Goal: Transaction & Acquisition: Purchase product/service

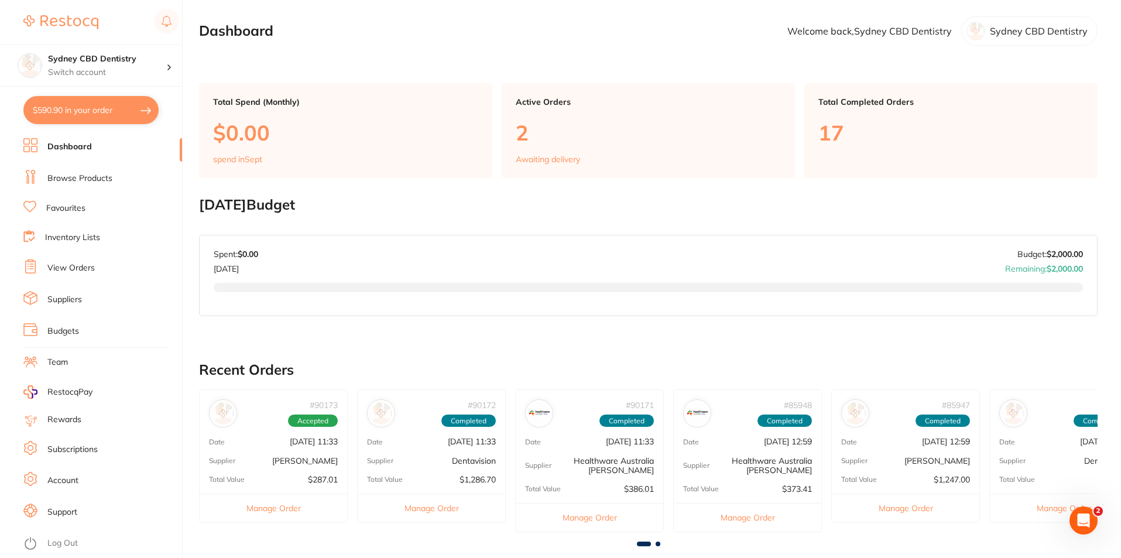
click at [62, 111] on button "$590.90 in your order" at bounding box center [90, 110] width 135 height 28
checkbox input "true"
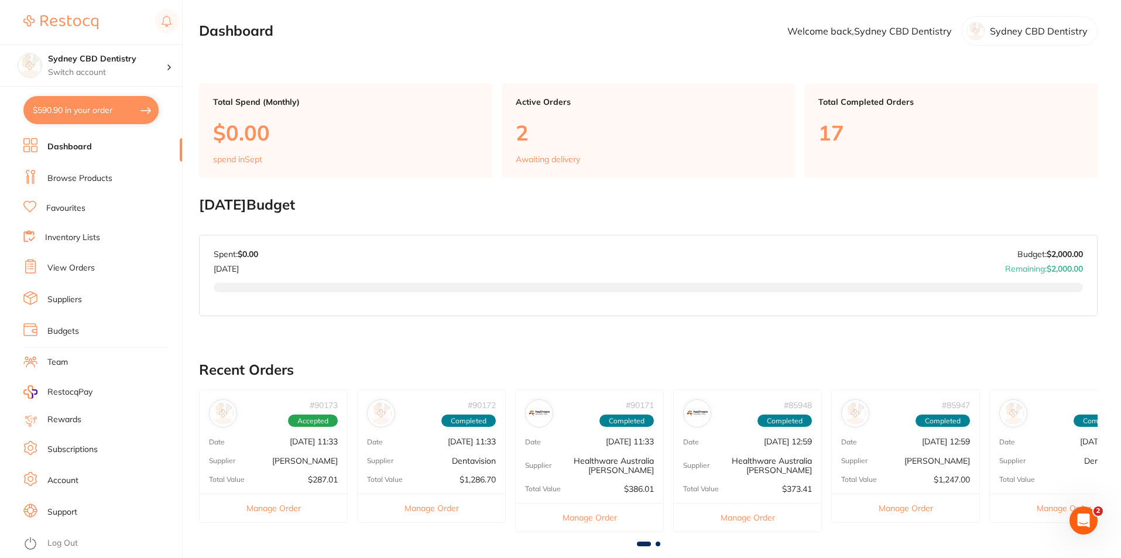
checkbox input "true"
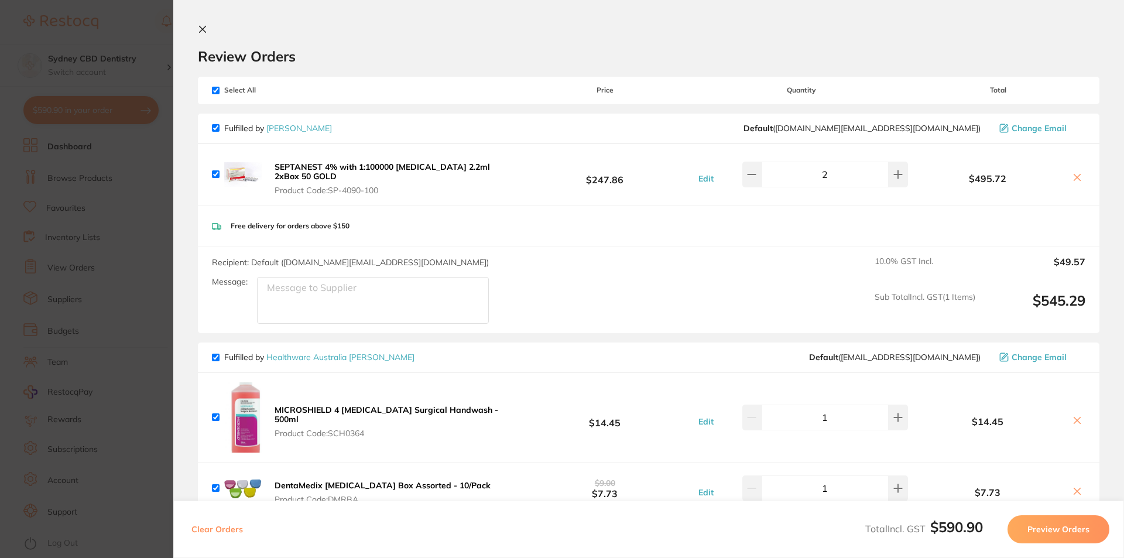
click at [205, 27] on icon at bounding box center [202, 29] width 9 height 9
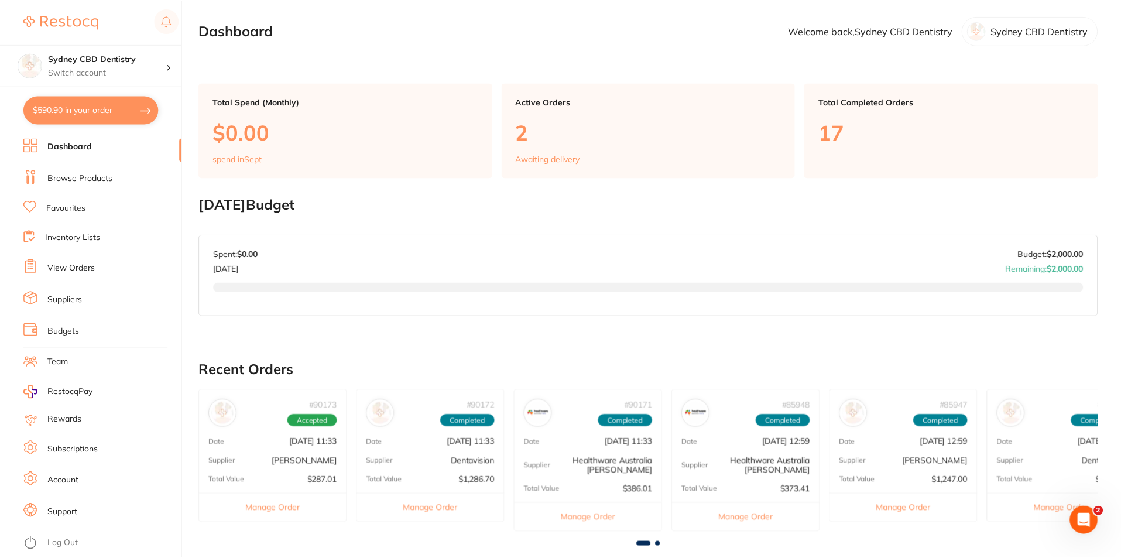
scroll to position [1, 0]
click at [67, 178] on link "Browse Products" at bounding box center [79, 179] width 65 height 12
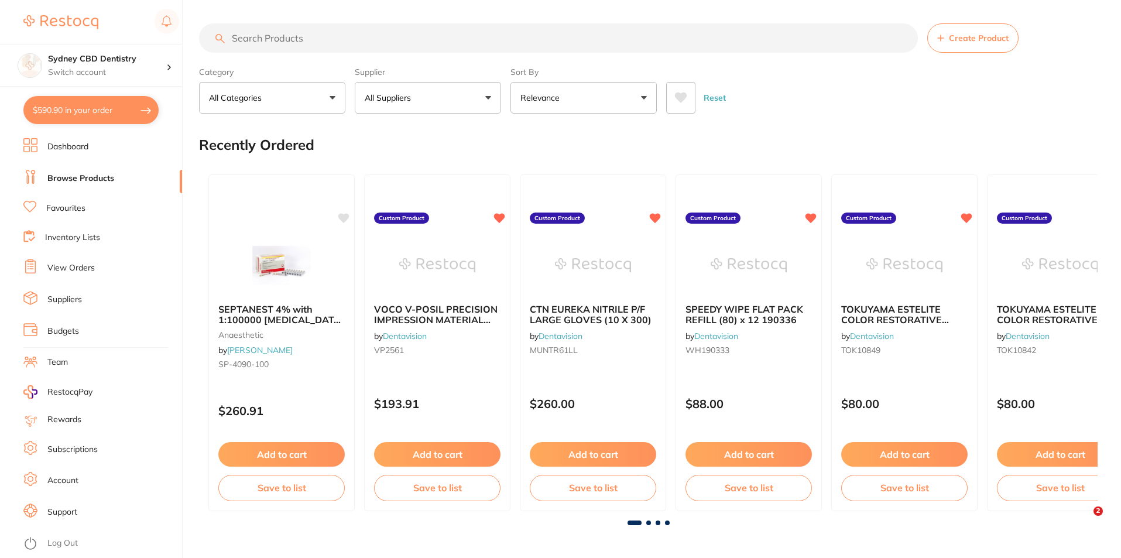
click at [377, 39] on input "search" at bounding box center [558, 37] width 719 height 29
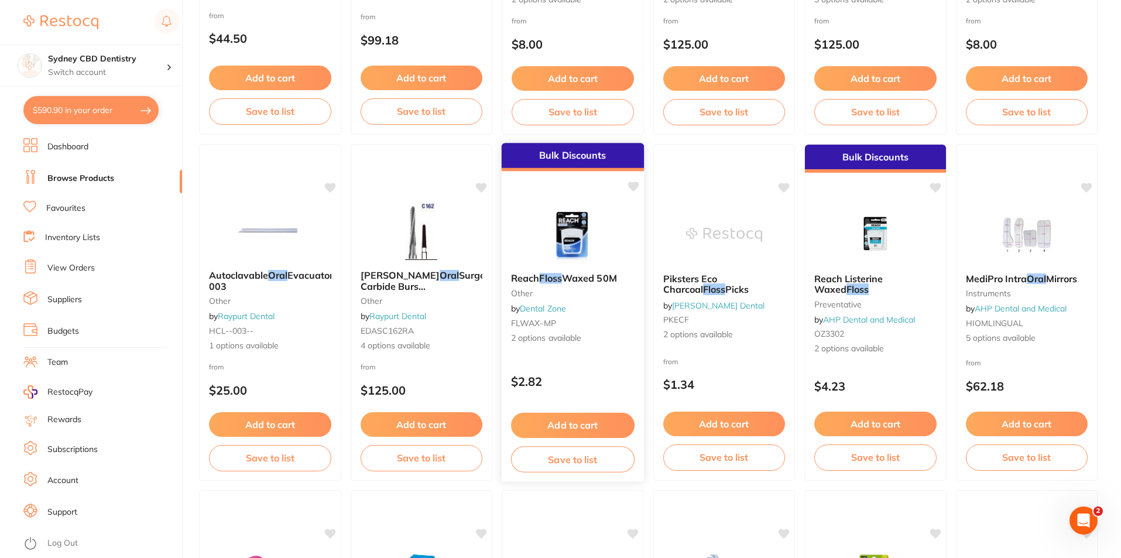
scroll to position [1054, 0]
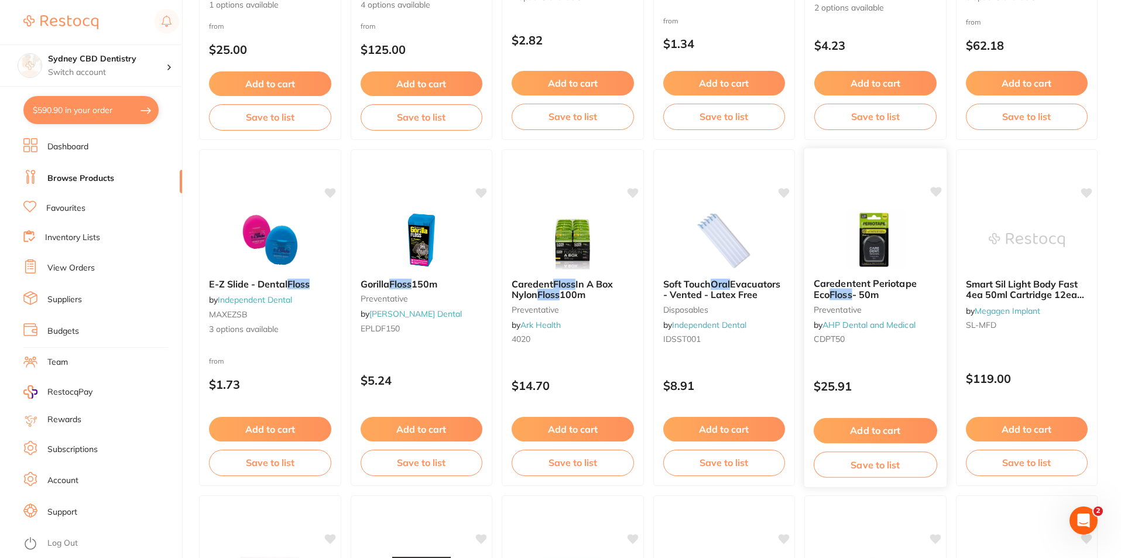
click at [874, 245] on img at bounding box center [875, 239] width 77 height 59
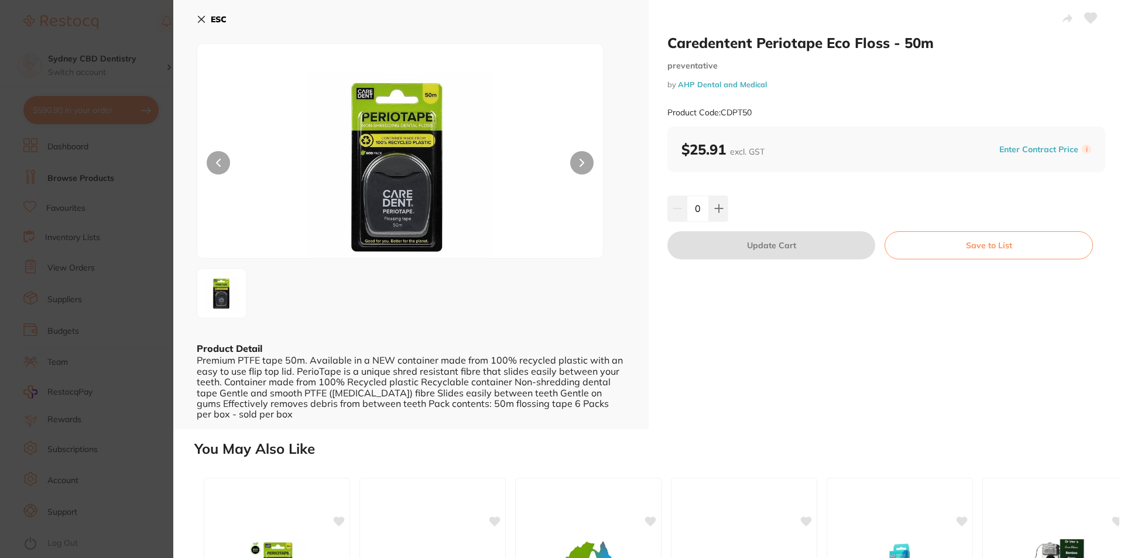
click at [204, 21] on icon at bounding box center [201, 19] width 9 height 9
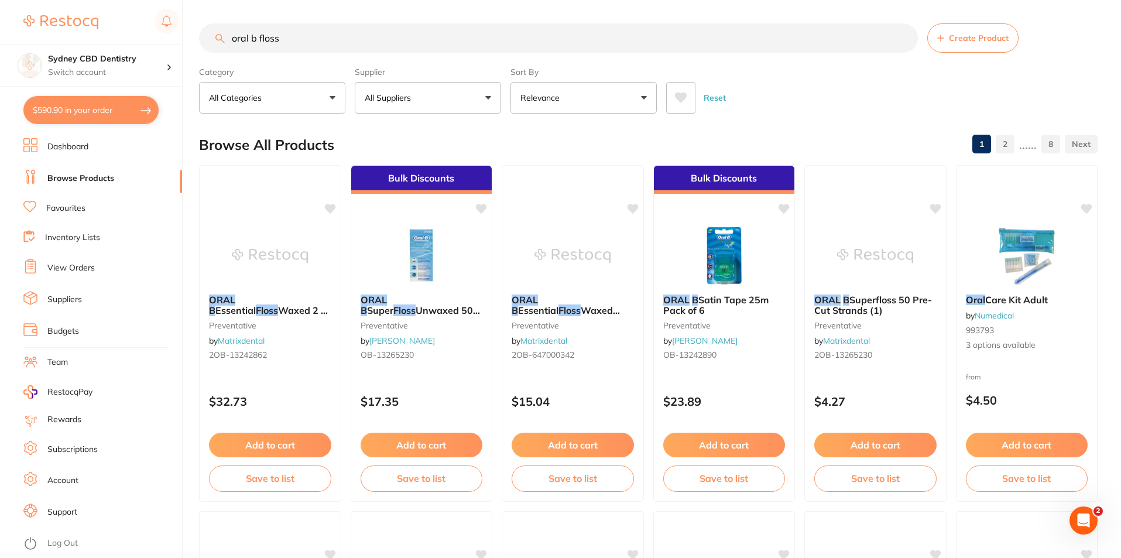
drag, startPoint x: 296, startPoint y: 43, endPoint x: 155, endPoint y: 37, distance: 141.8
click at [155, 37] on div "$590.90 Sydney CBD Dentistry Switch account Sydney CBD Dentistry $590.90 in you…" at bounding box center [560, 279] width 1121 height 558
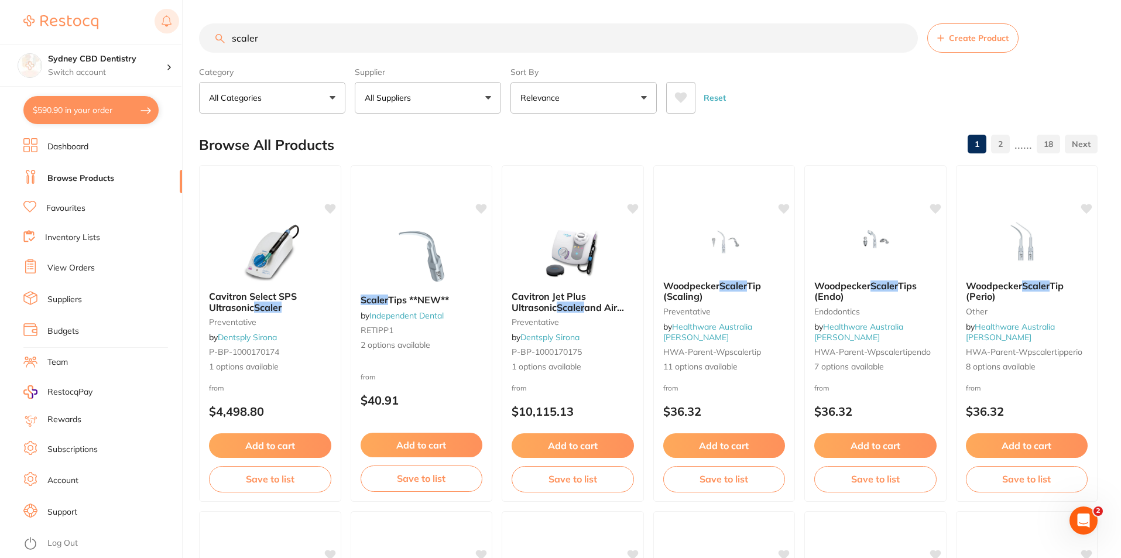
drag, startPoint x: 228, startPoint y: 34, endPoint x: 171, endPoint y: 28, distance: 57.7
click at [171, 28] on div "$590.90 Sydney CBD Dentistry Switch account Sydney CBD Dentistry $590.90 in you…" at bounding box center [560, 279] width 1121 height 558
type input "hand scaler universal"
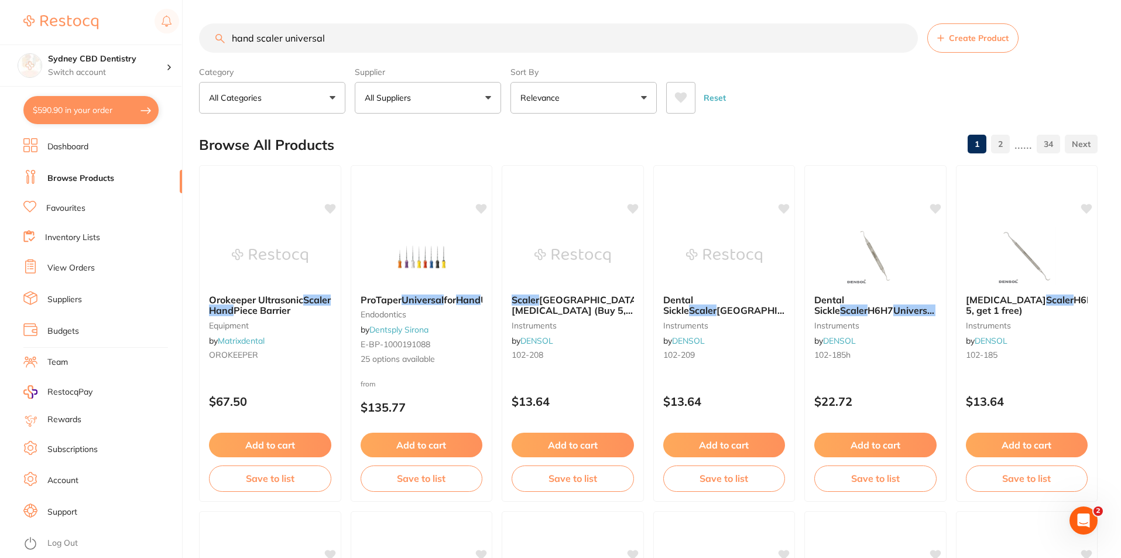
click at [400, 88] on button "All Suppliers" at bounding box center [428, 98] width 146 height 32
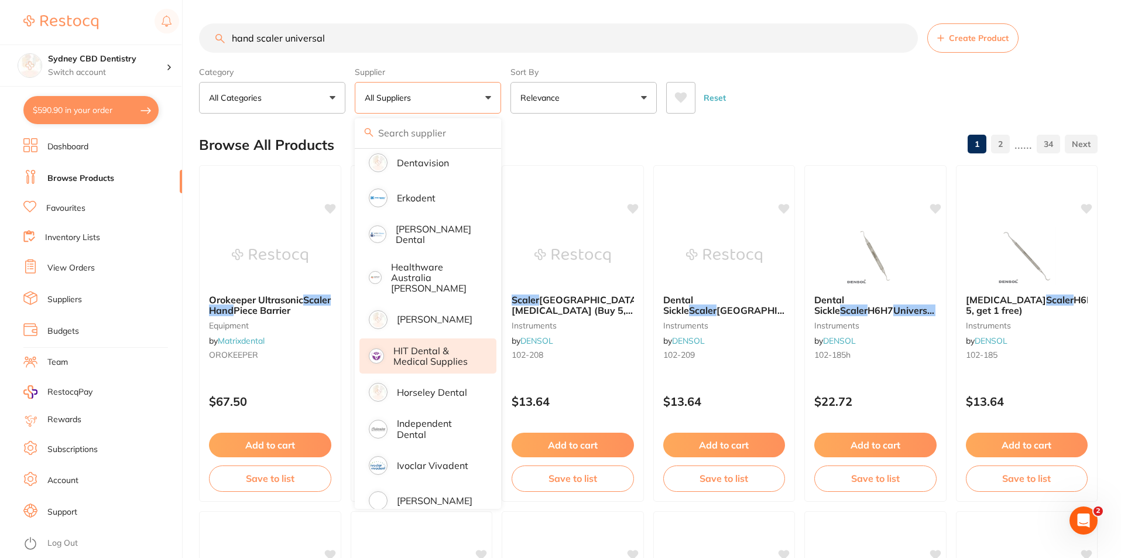
scroll to position [410, 0]
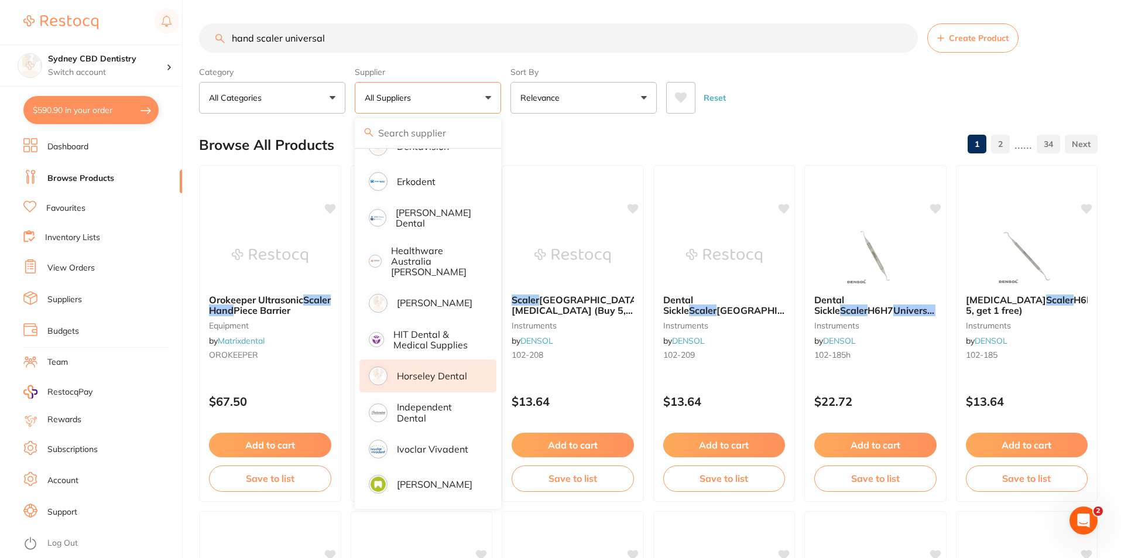
click at [466, 368] on li "Horseley Dental" at bounding box center [427, 375] width 137 height 33
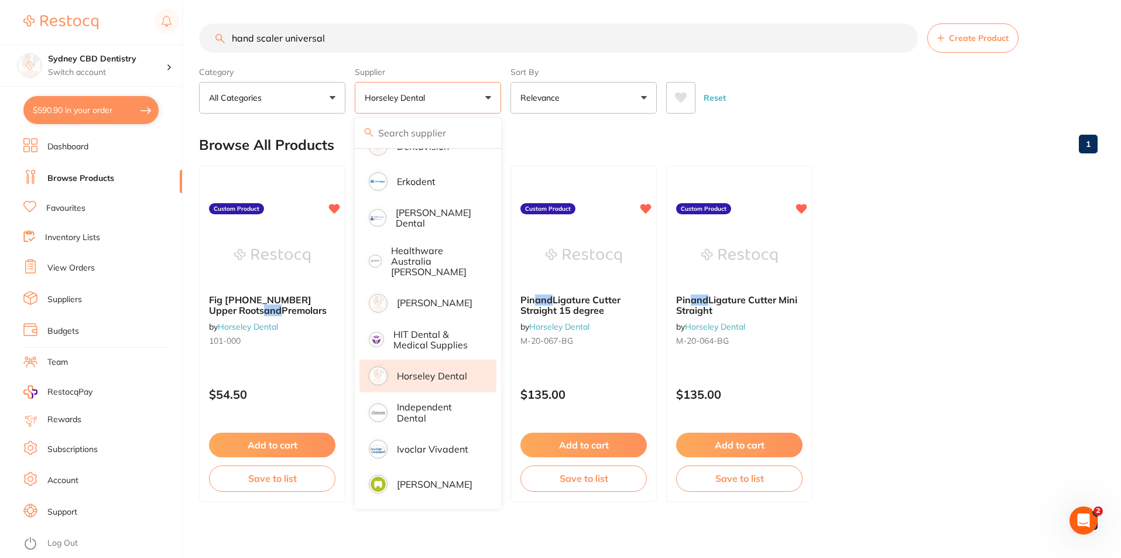
scroll to position [0, 0]
click at [944, 301] on ul "Fig [PHONE_NUMBER] Upper Roots and Premolars by Horseley Dental 101-000 Custom …" at bounding box center [648, 333] width 898 height 337
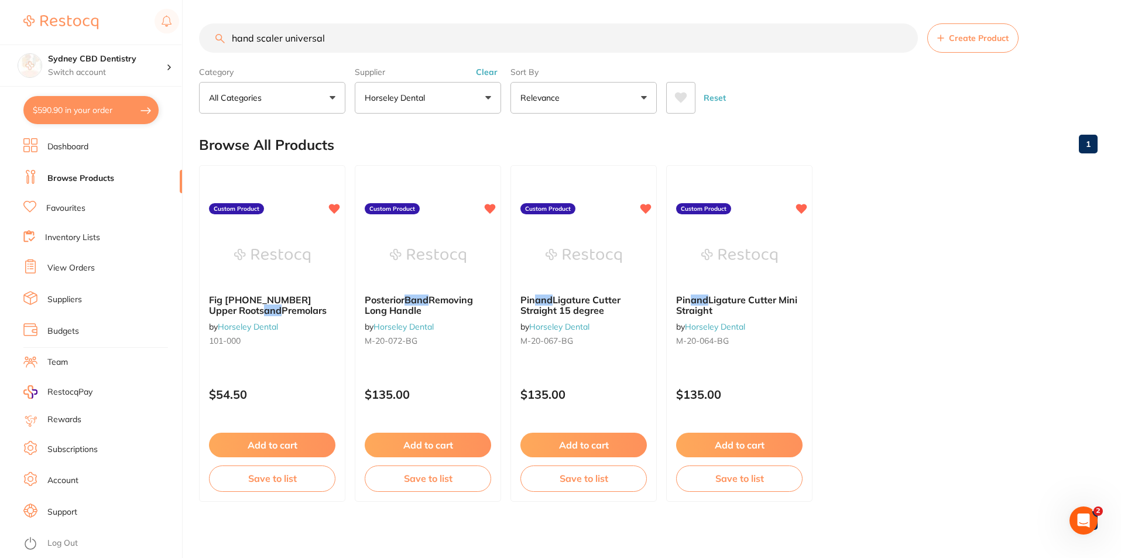
click at [476, 101] on button "Horseley Dental" at bounding box center [428, 98] width 146 height 32
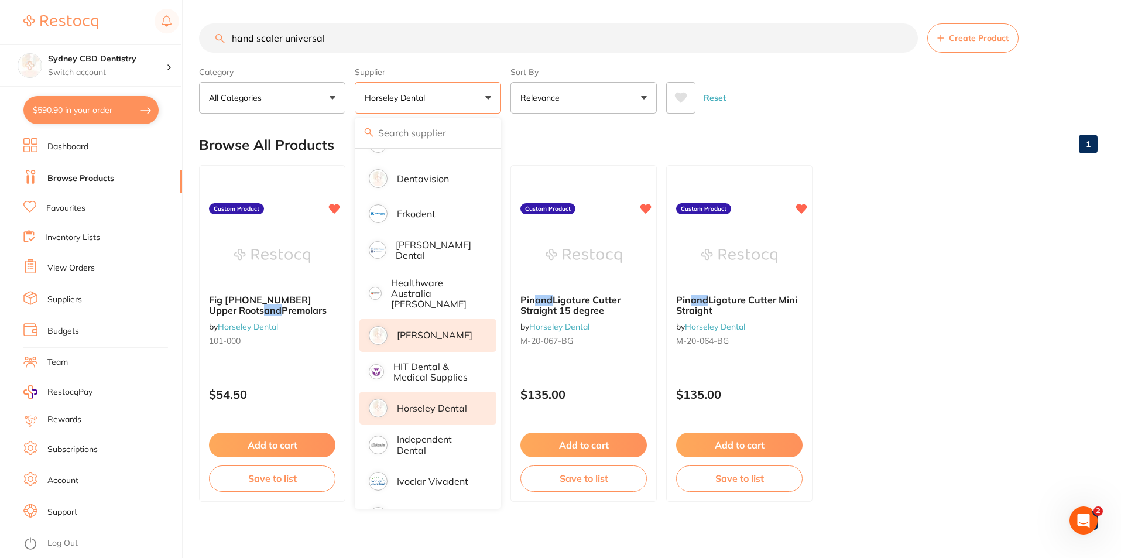
scroll to position [351, 0]
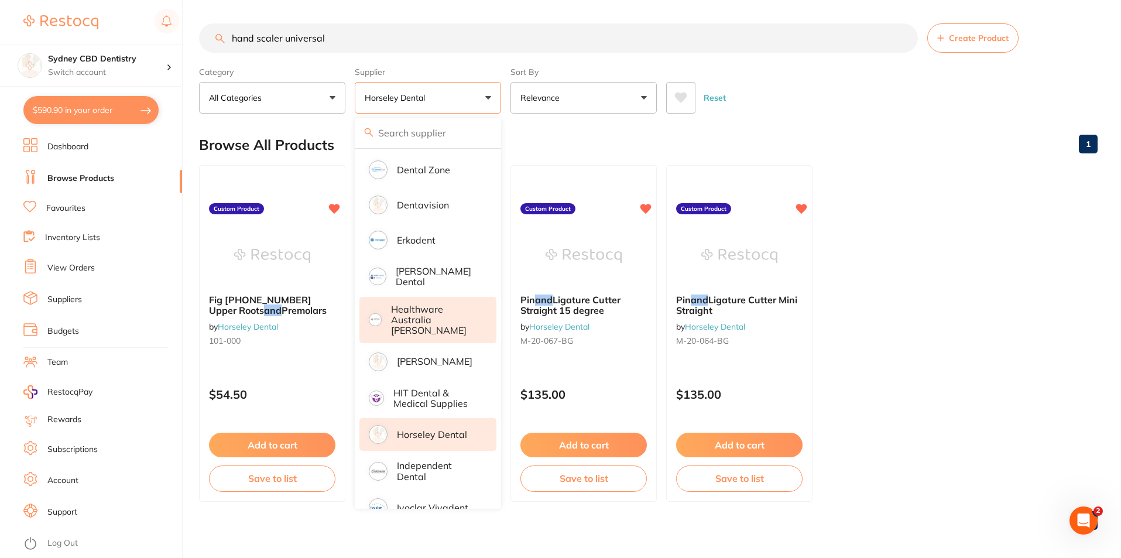
click at [445, 315] on p "Healthware Australia [PERSON_NAME]" at bounding box center [436, 320] width 90 height 32
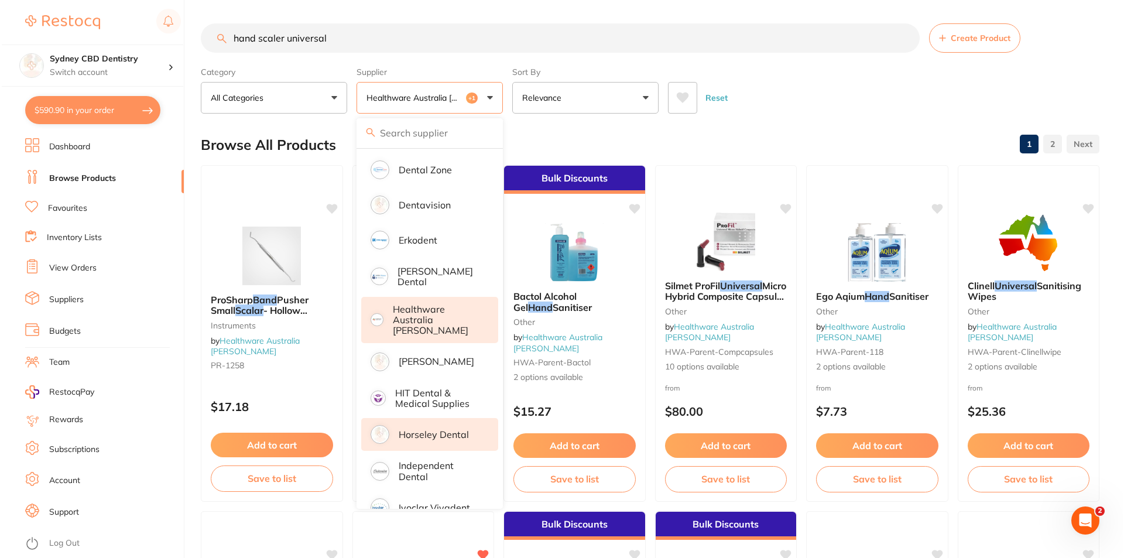
scroll to position [0, 0]
click at [262, 269] on img at bounding box center [270, 254] width 77 height 59
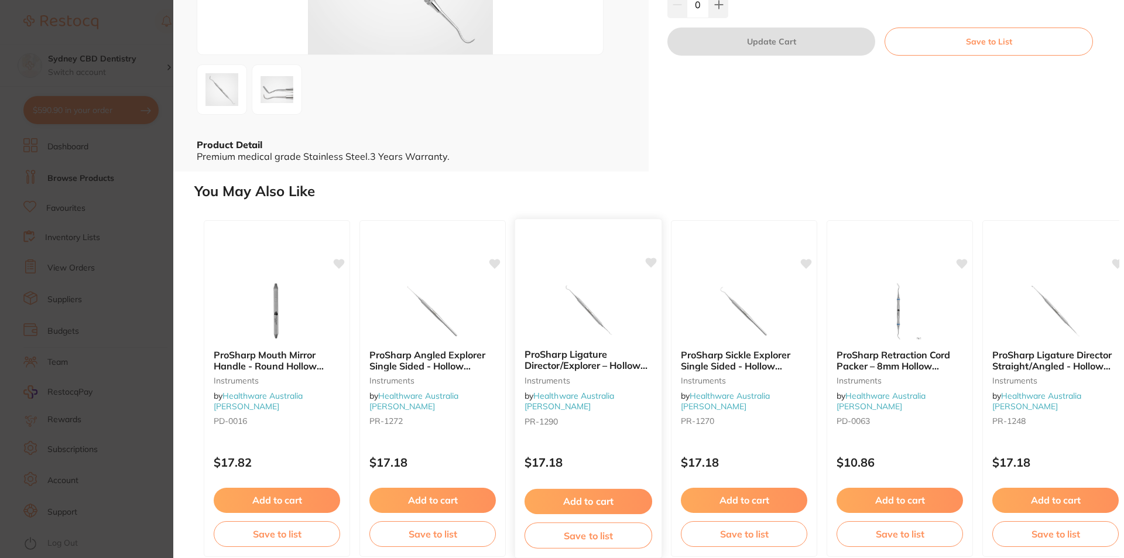
scroll to position [217, 0]
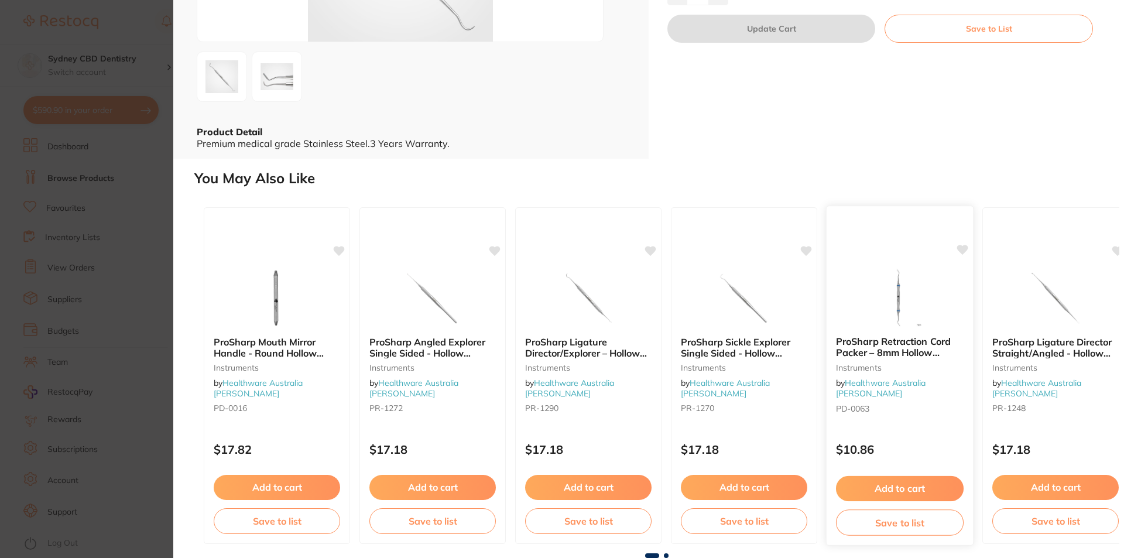
click at [877, 344] on b "ProSharp Retraction Cord Packer – 8mm Hollow Handle" at bounding box center [900, 348] width 128 height 22
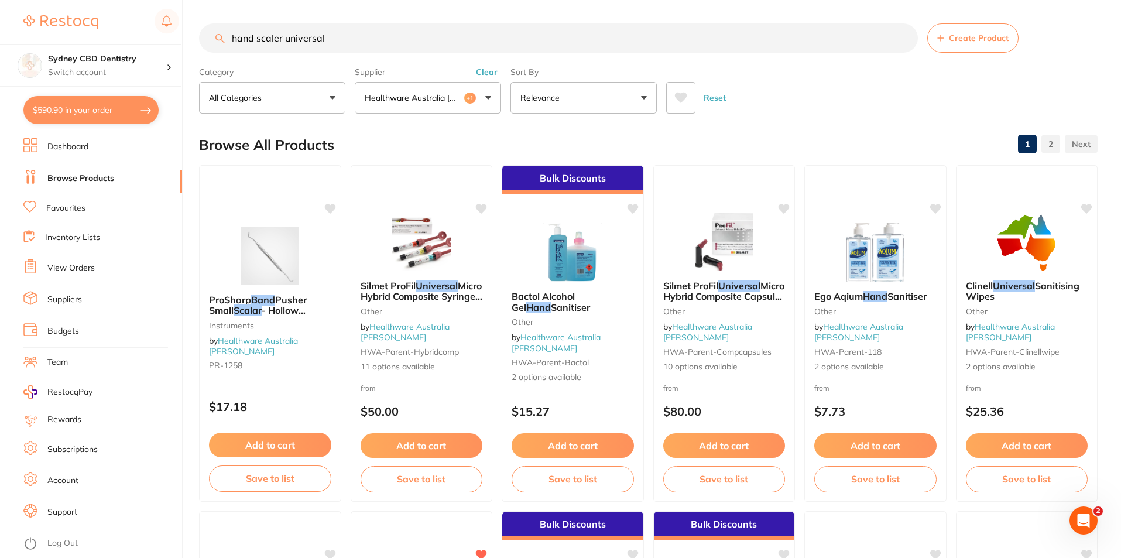
click at [458, 97] on p "Healthware Australia [PERSON_NAME]" at bounding box center [415, 98] width 100 height 12
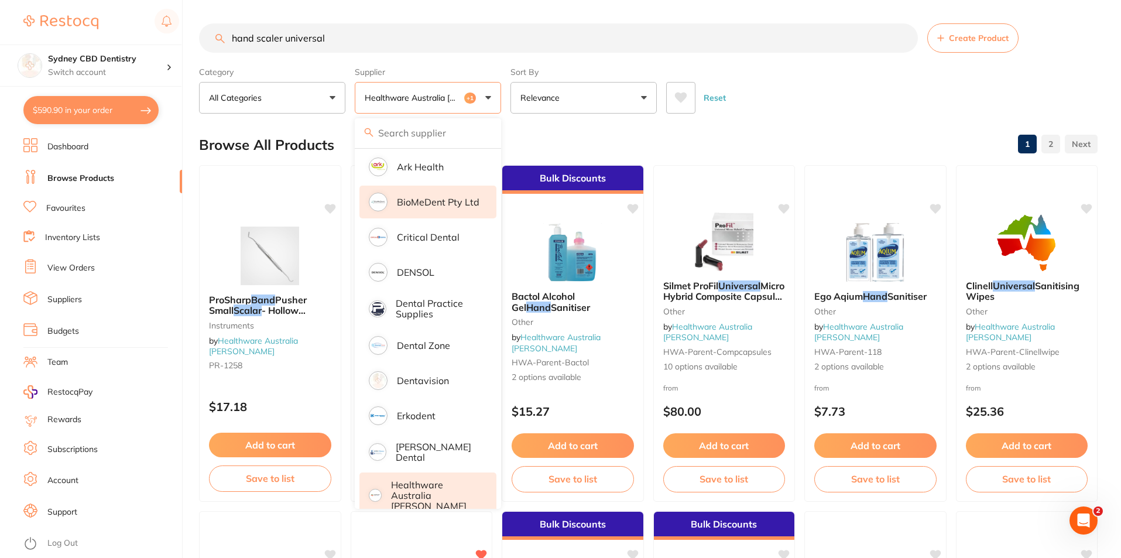
scroll to position [117, 0]
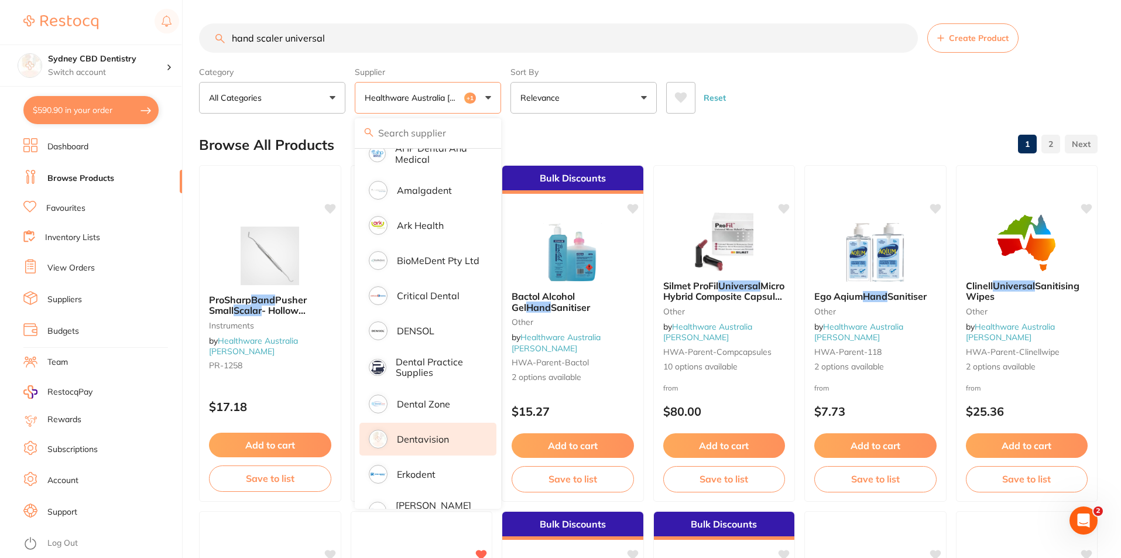
drag, startPoint x: 417, startPoint y: 446, endPoint x: 423, endPoint y: 437, distance: 10.2
click at [417, 445] on li "Dentavision" at bounding box center [427, 439] width 137 height 33
click at [389, 38] on input "hand scaler universal" at bounding box center [558, 37] width 719 height 29
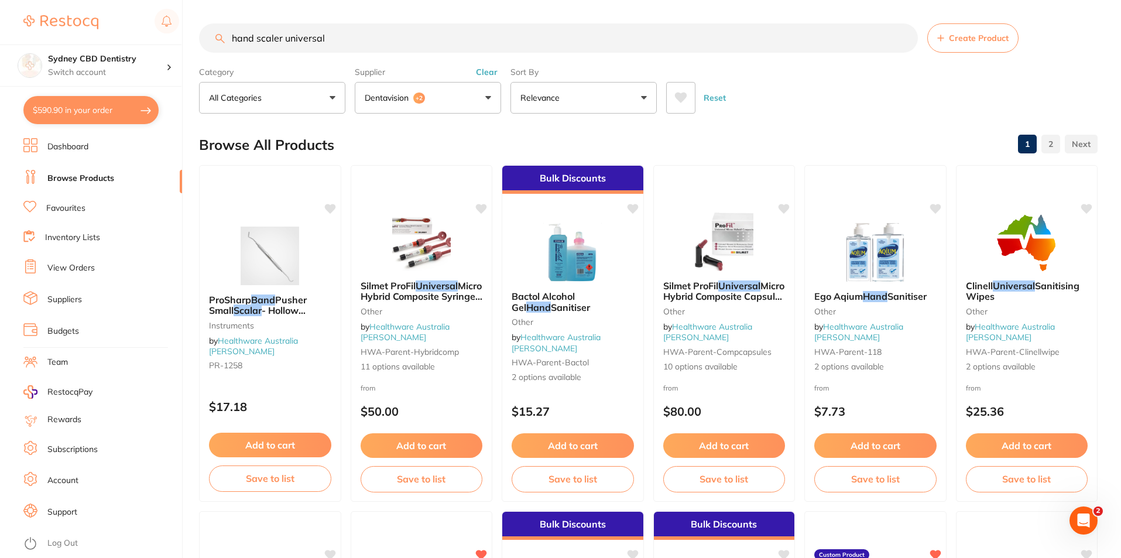
click at [393, 94] on p "Dentavision" at bounding box center [389, 98] width 49 height 12
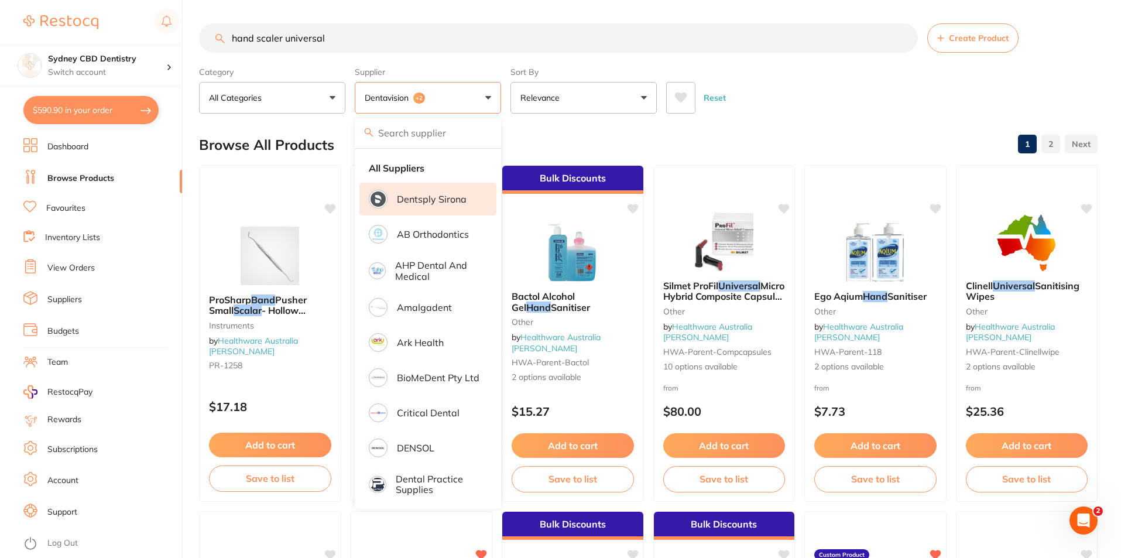
click at [427, 199] on p "Dentsply Sirona" at bounding box center [432, 199] width 70 height 11
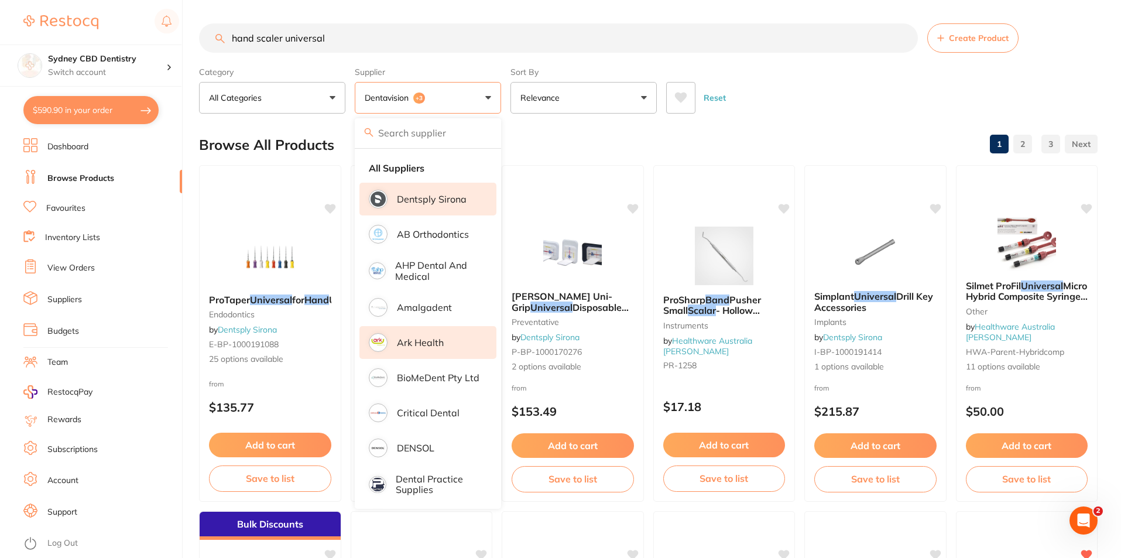
click at [430, 349] on li "Ark Health" at bounding box center [427, 342] width 137 height 33
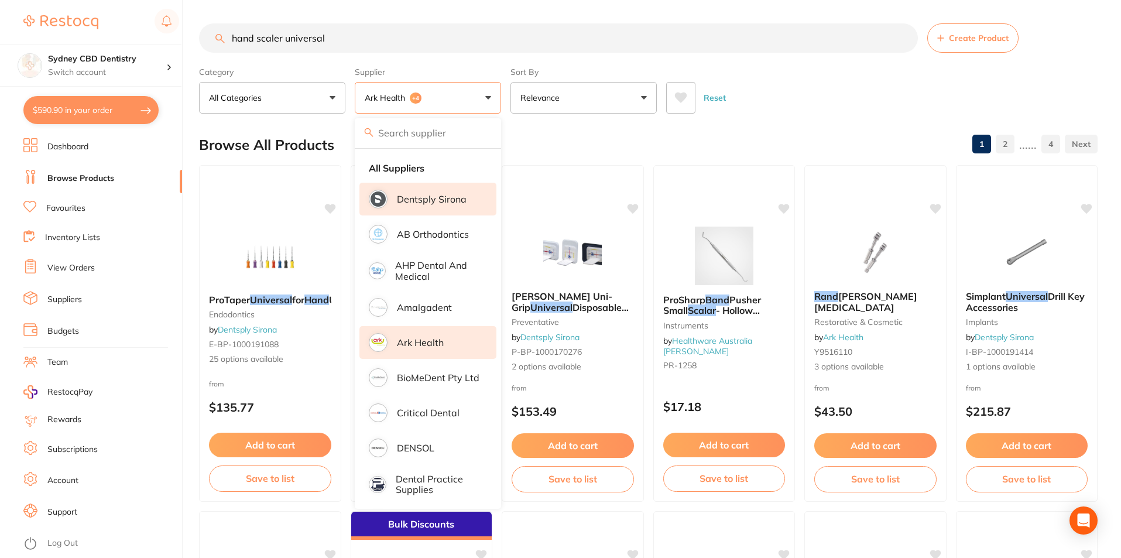
click at [450, 101] on button "Ark Health +4" at bounding box center [428, 98] width 146 height 32
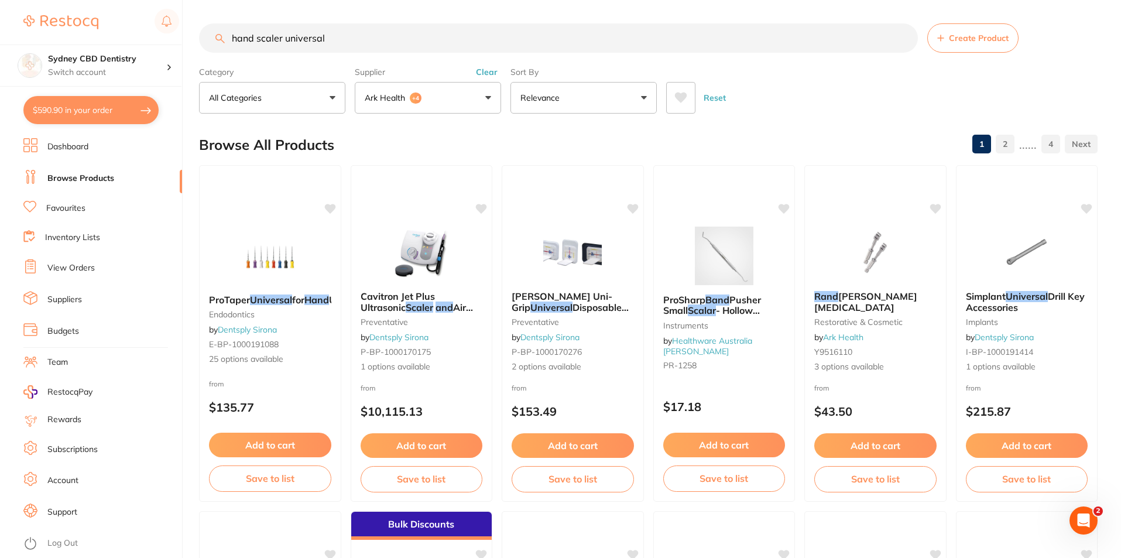
click at [459, 107] on button "Ark Health +4" at bounding box center [428, 98] width 146 height 32
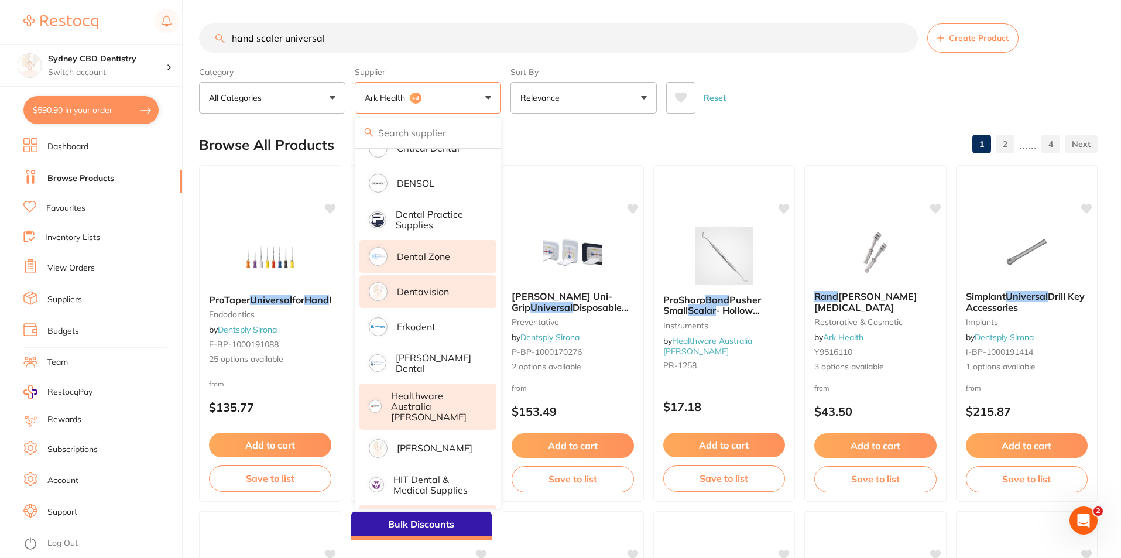
scroll to position [351, 0]
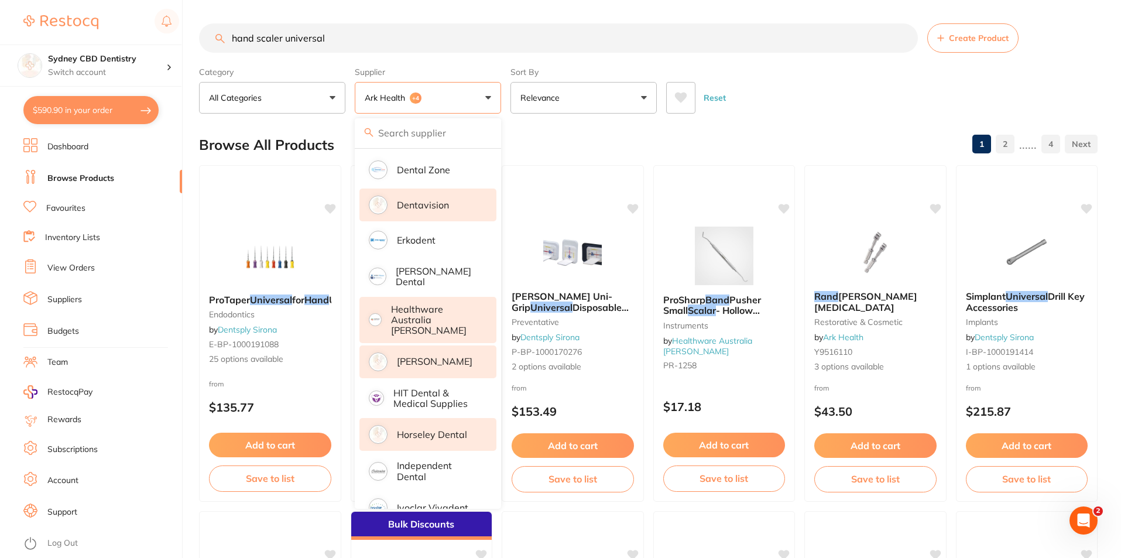
click at [438, 356] on p "[PERSON_NAME]" at bounding box center [435, 361] width 76 height 11
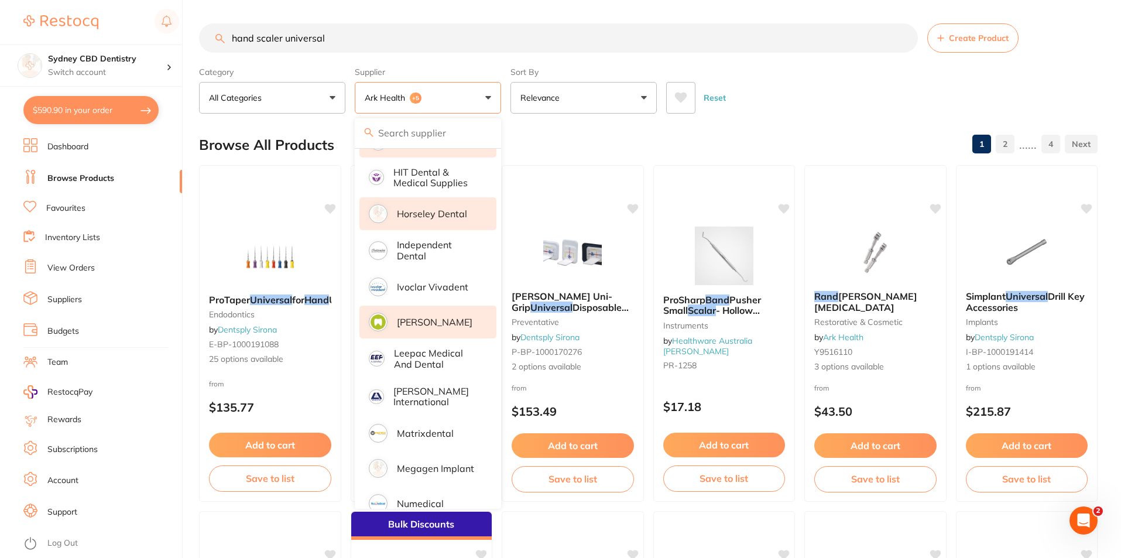
scroll to position [585, 0]
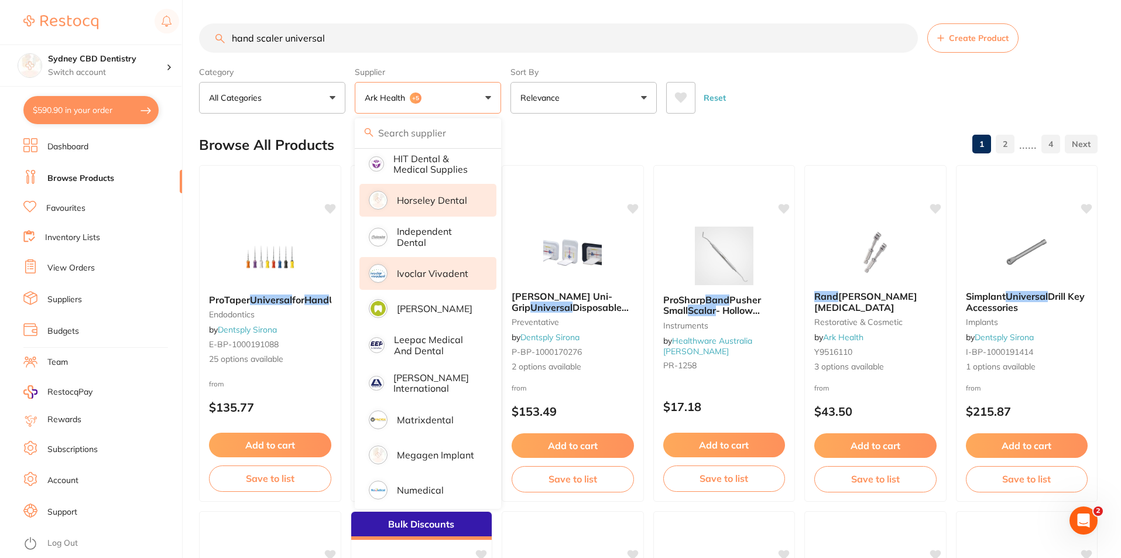
click at [433, 268] on p "Ivoclar Vivadent" at bounding box center [432, 273] width 71 height 11
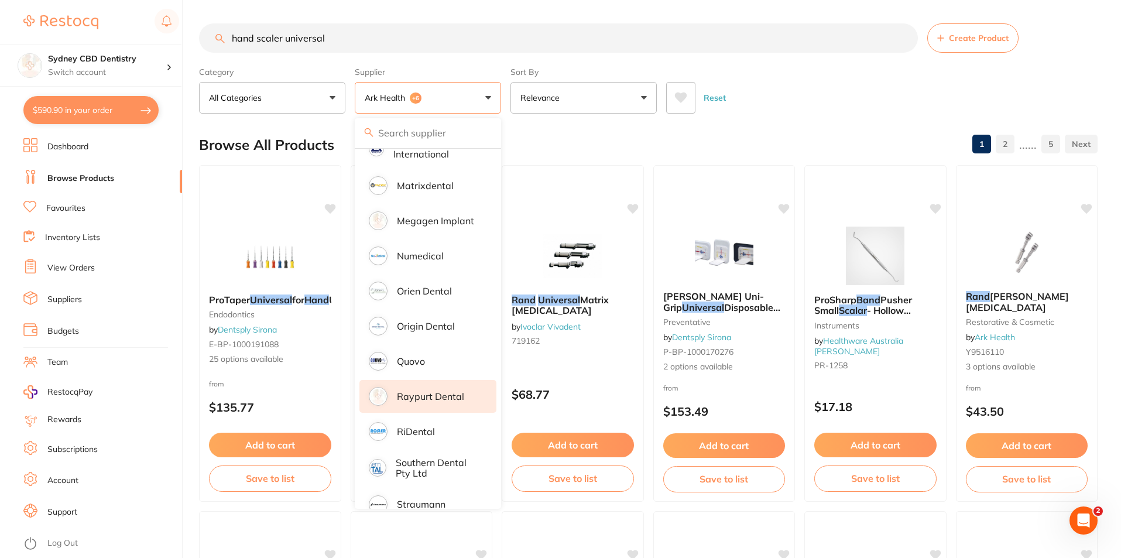
scroll to position [869, 0]
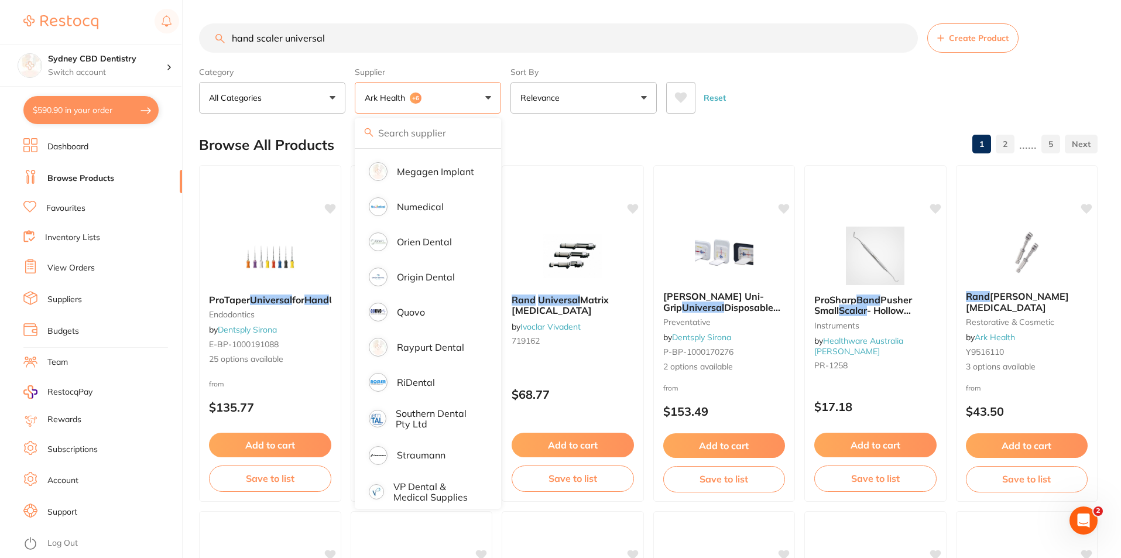
click at [835, 63] on div "Category All Categories All Categories crown & bridge Crown & Bridge disposable…" at bounding box center [648, 88] width 898 height 52
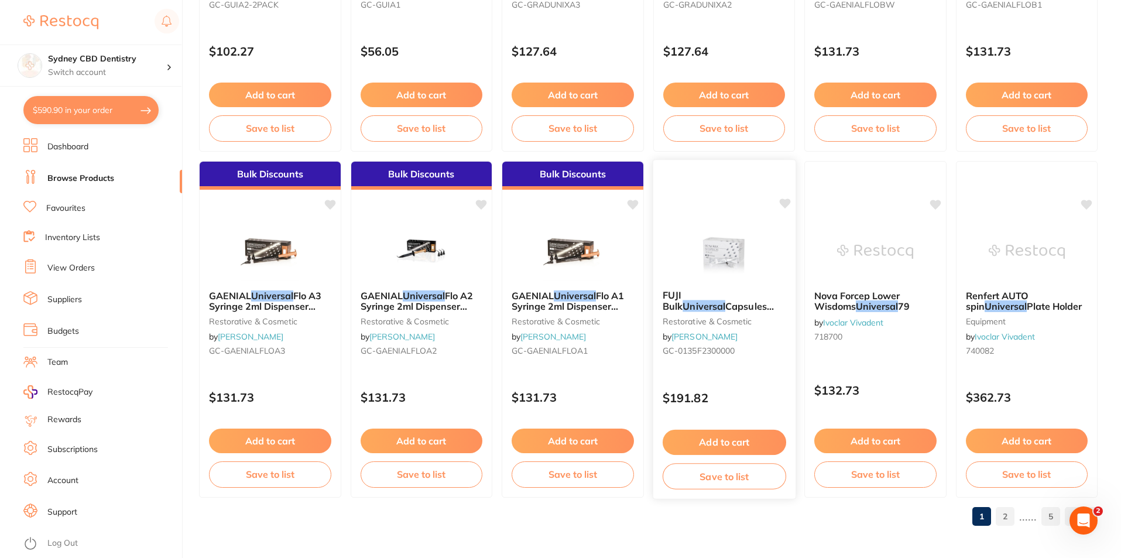
scroll to position [2772, 0]
click at [1004, 511] on link "2" at bounding box center [1005, 515] width 19 height 23
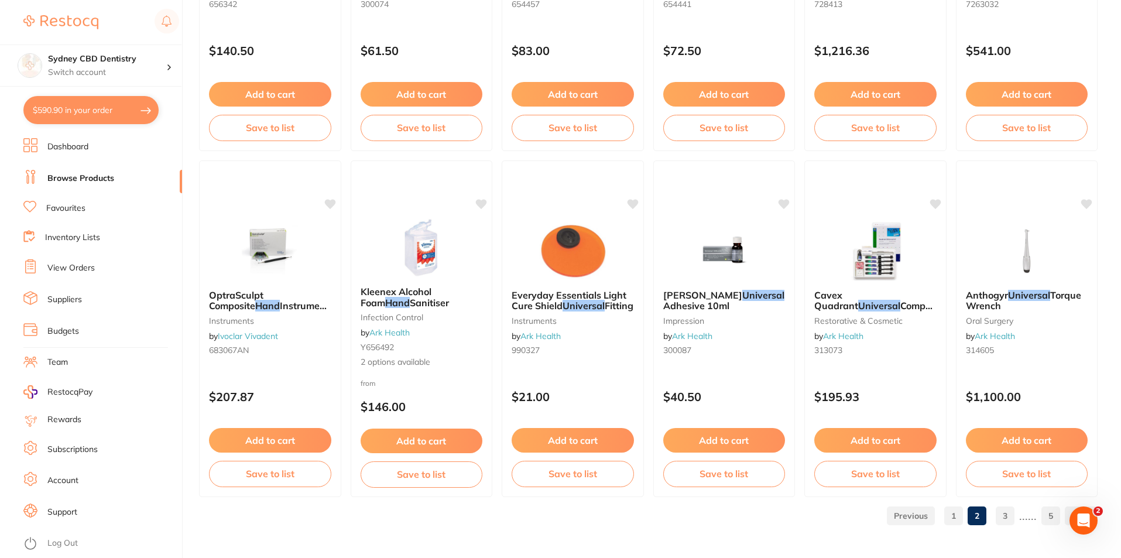
click at [1010, 516] on link "3" at bounding box center [1005, 515] width 19 height 23
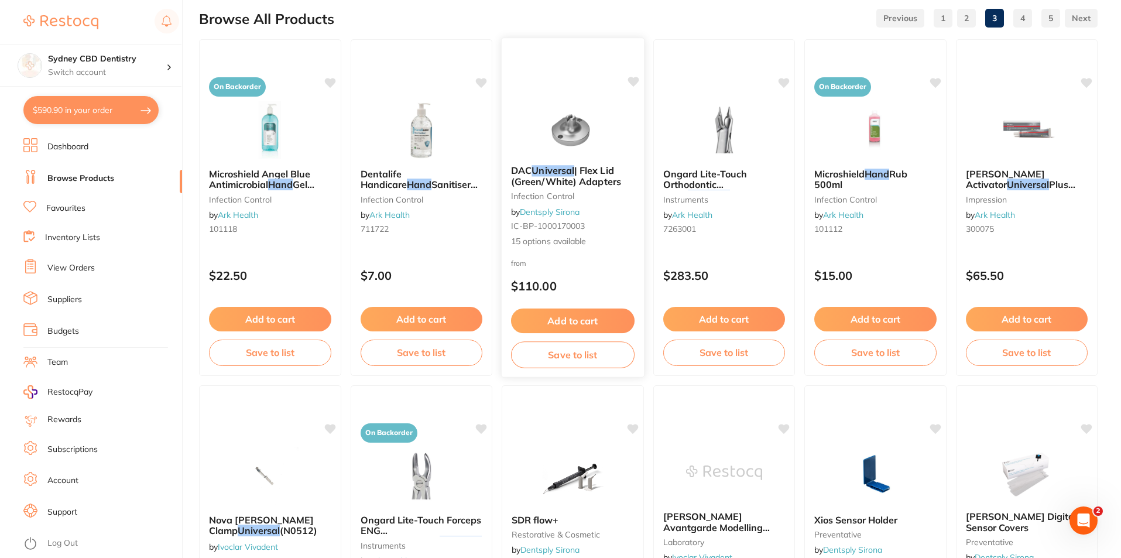
scroll to position [0, 0]
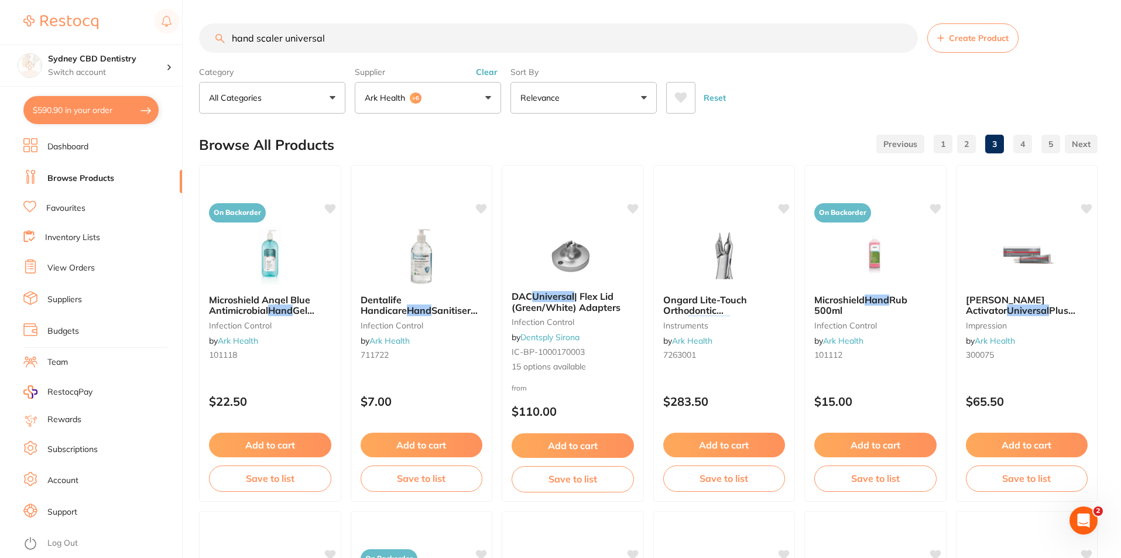
drag, startPoint x: 416, startPoint y: 39, endPoint x: 295, endPoint y: 61, distance: 123.2
click at [296, 60] on section "hand scaler universal Create Product Category All Categories All Categories cro…" at bounding box center [648, 68] width 898 height 90
click at [347, 36] on input "hand scaler universal" at bounding box center [558, 37] width 719 height 29
click at [354, 39] on input "hand scaler universal" at bounding box center [558, 37] width 719 height 29
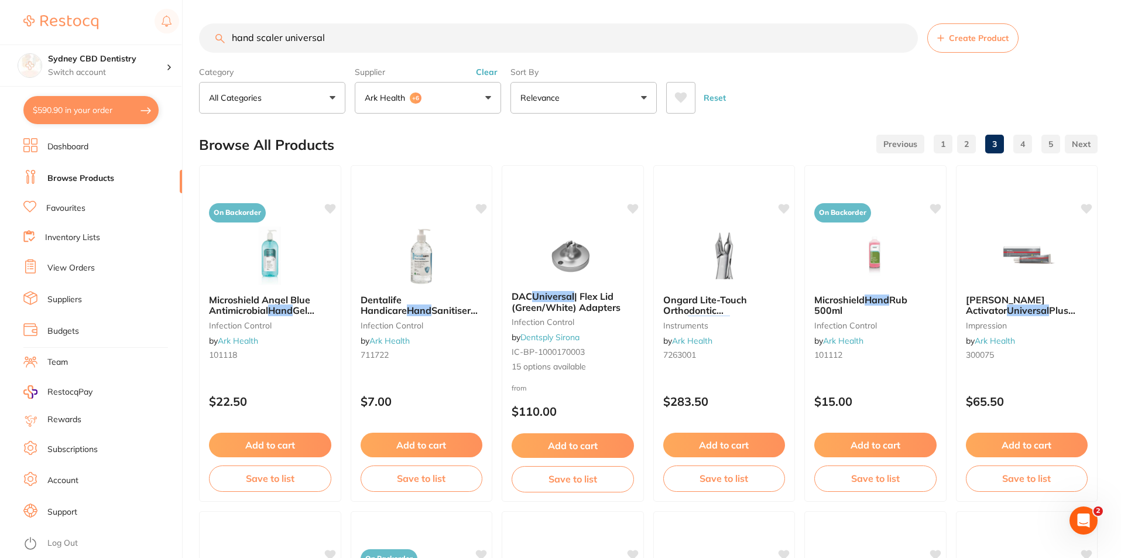
scroll to position [0, 0]
drag, startPoint x: 362, startPoint y: 38, endPoint x: 138, endPoint y: 36, distance: 224.2
click at [142, 36] on div "$590.90 Sydney CBD Dentistry Switch account Sydney CBD Dentistry $590.90 in you…" at bounding box center [560, 279] width 1121 height 558
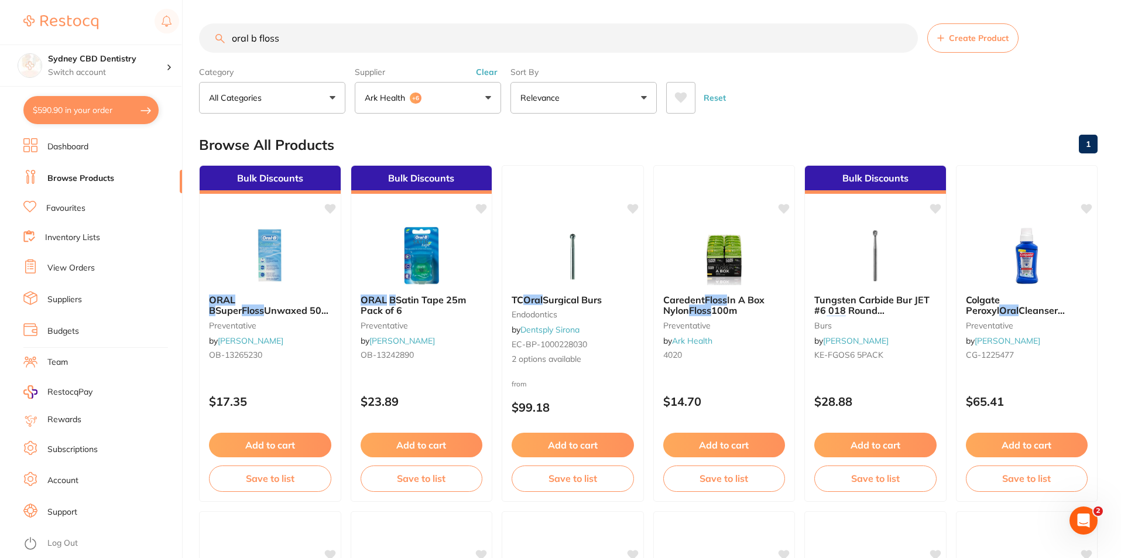
click at [291, 272] on img at bounding box center [270, 256] width 76 height 59
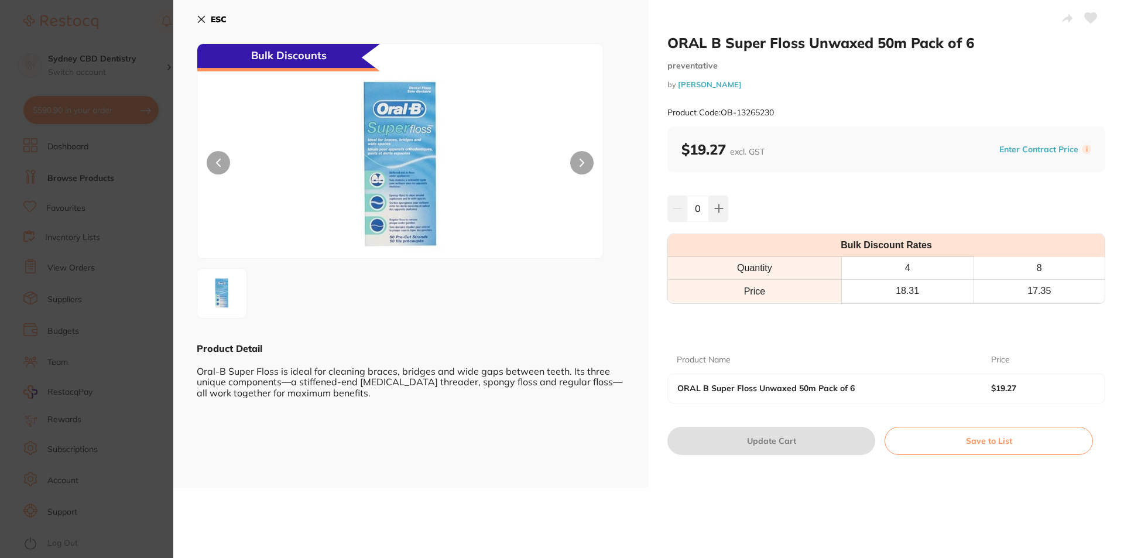
click at [572, 166] on button at bounding box center [581, 162] width 23 height 23
click at [198, 22] on icon at bounding box center [201, 19] width 6 height 6
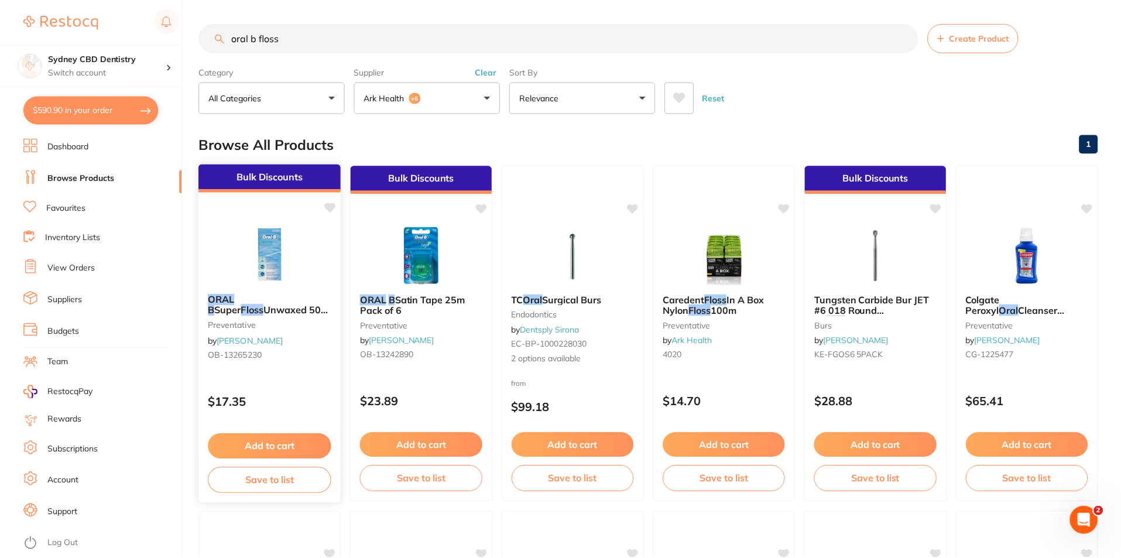
scroll to position [12, 0]
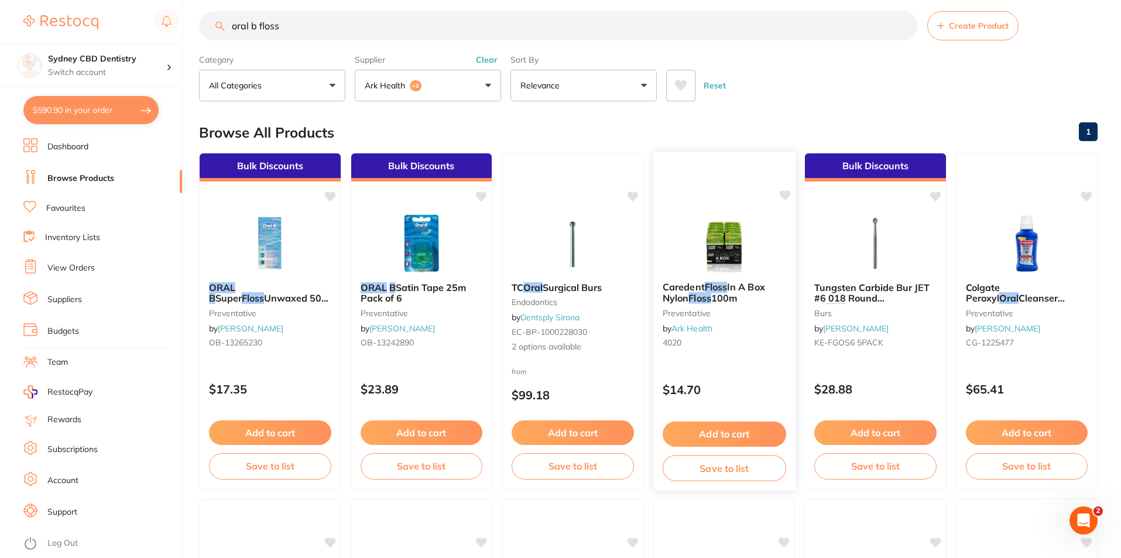
click at [718, 238] on img at bounding box center [723, 242] width 77 height 59
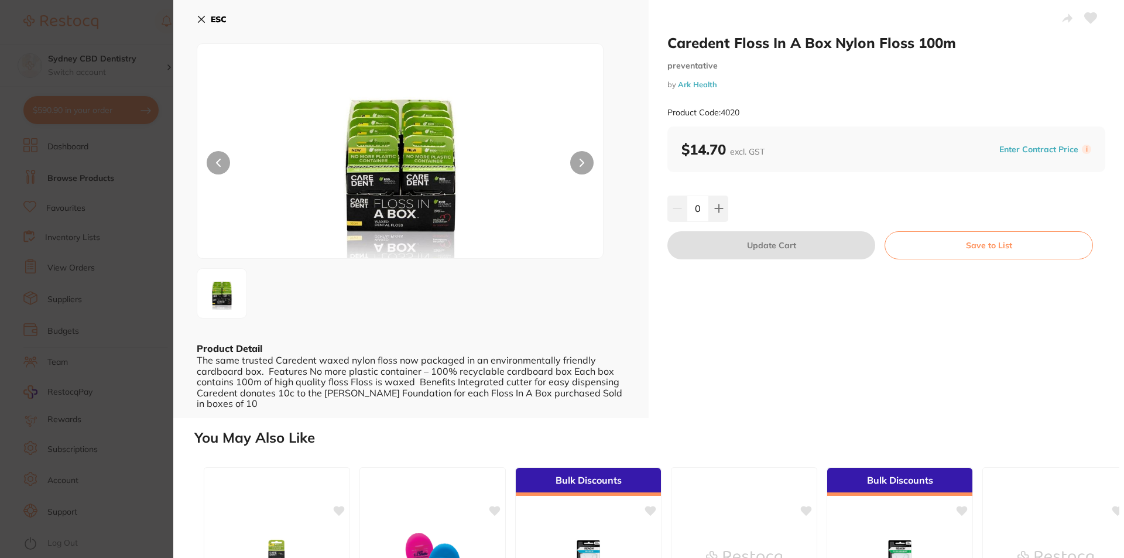
click at [203, 19] on icon at bounding box center [201, 19] width 9 height 9
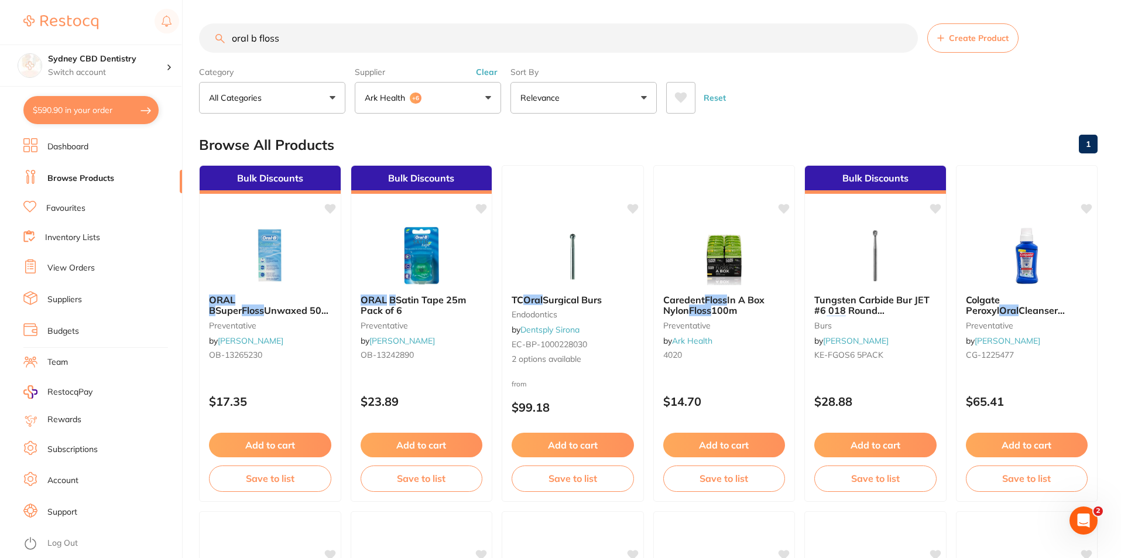
drag, startPoint x: 308, startPoint y: 35, endPoint x: 64, endPoint y: 36, distance: 244.7
click at [64, 36] on div "$590.90 Sydney CBD Dentistry Switch account Sydney CBD Dentistry $590.90 in you…" at bounding box center [560, 279] width 1121 height 558
type input "plastic cups"
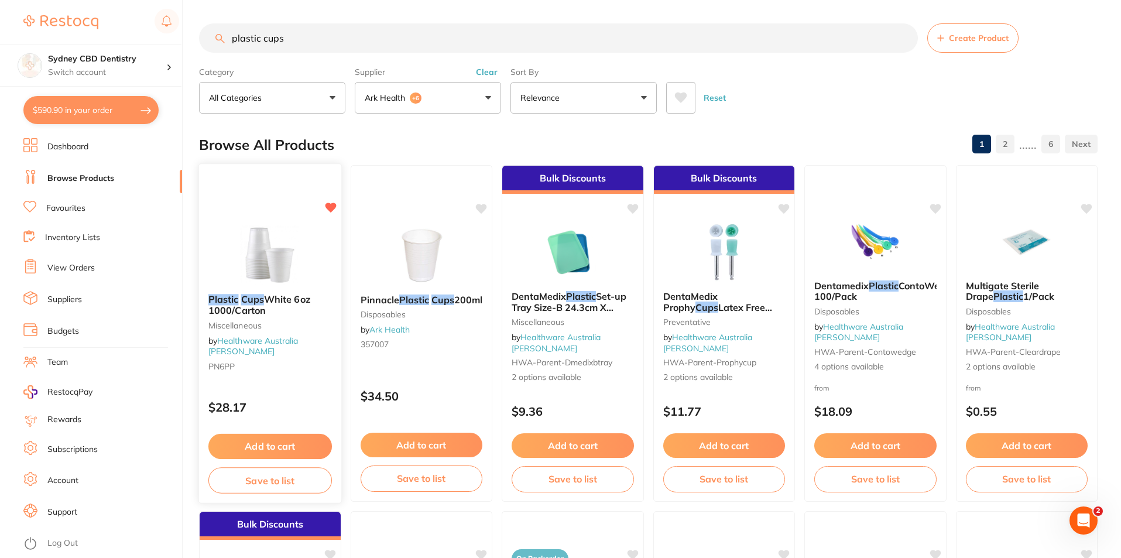
click at [258, 341] on link "Healthware Australia [PERSON_NAME]" at bounding box center [253, 346] width 90 height 22
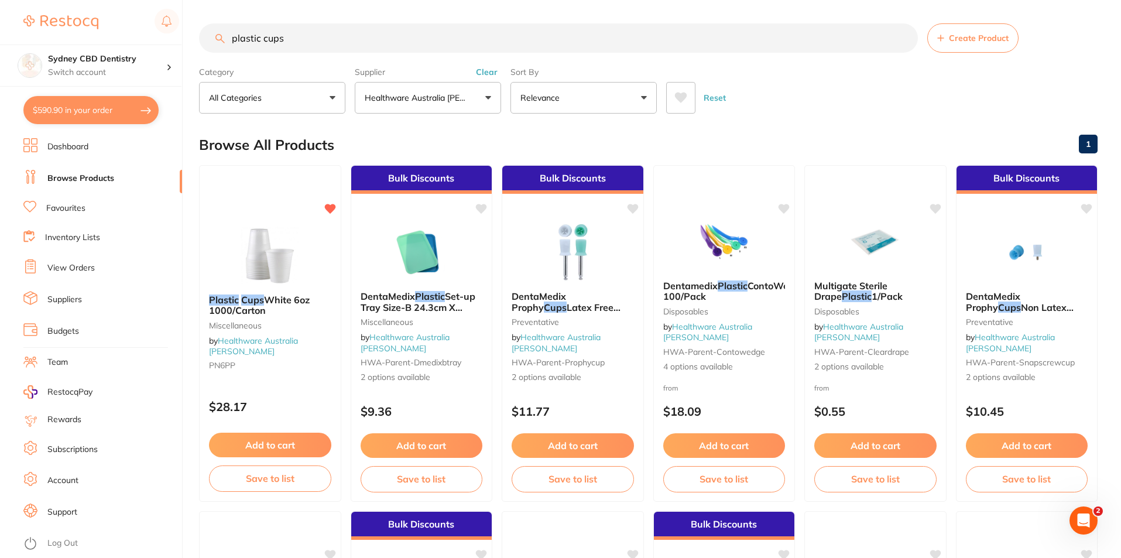
click at [275, 452] on button "Add to cart" at bounding box center [270, 445] width 122 height 25
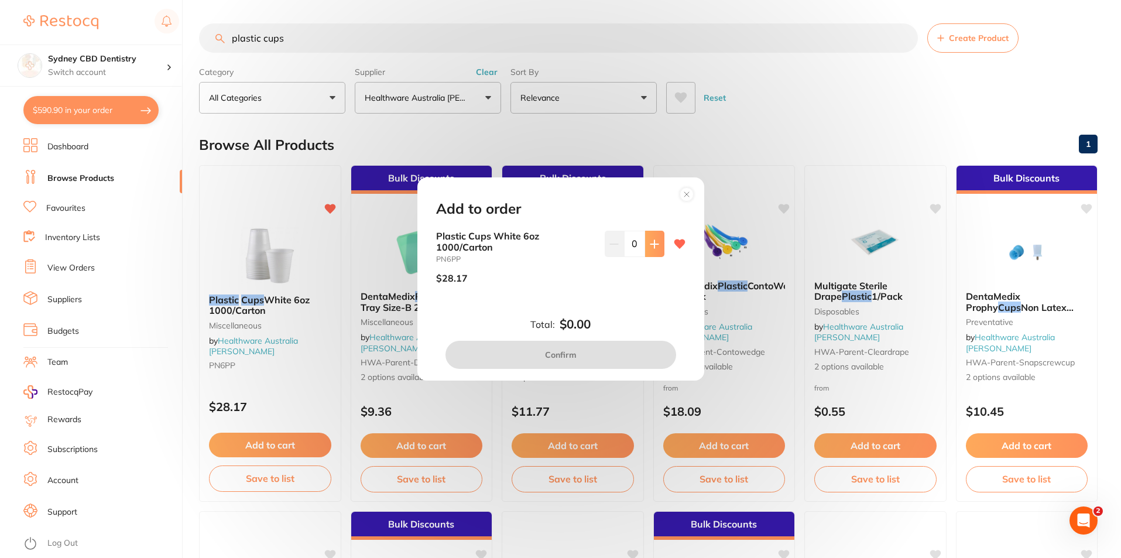
click at [650, 240] on icon at bounding box center [654, 243] width 9 height 9
type input "1"
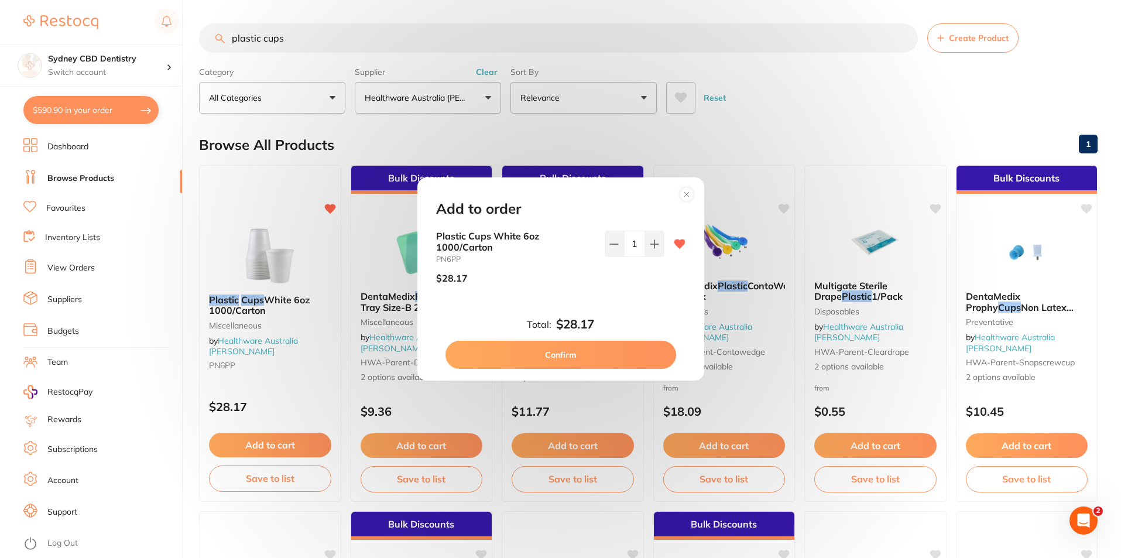
click at [584, 359] on button "Confirm" at bounding box center [560, 355] width 231 height 28
checkbox input "false"
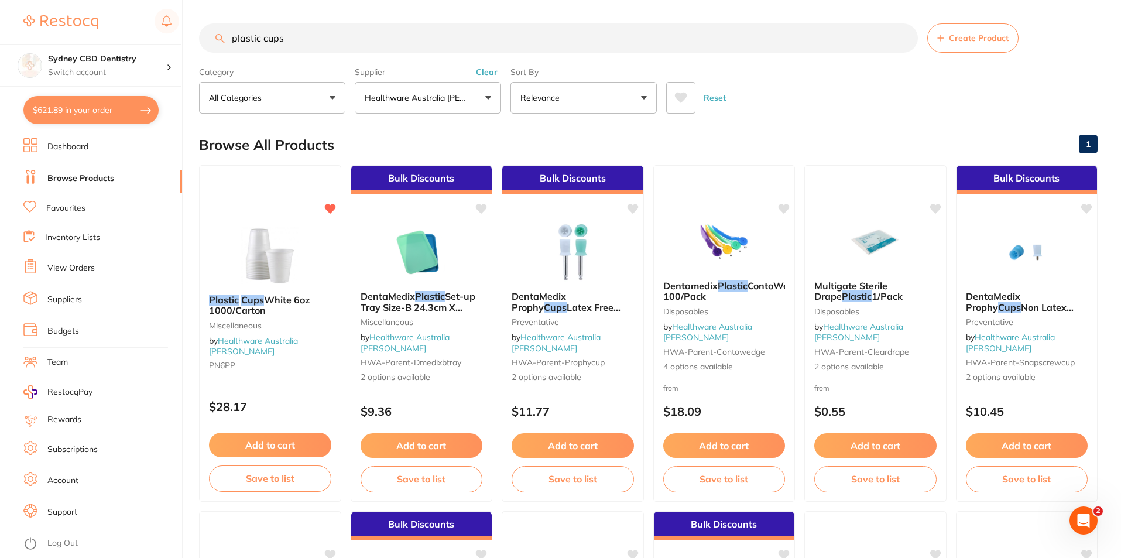
drag, startPoint x: 317, startPoint y: 34, endPoint x: 121, endPoint y: 42, distance: 196.8
click at [121, 42] on div "$621.89 Sydney CBD Dentistry Switch account Sydney CBD Dentistry $621.89 in you…" at bounding box center [560, 279] width 1121 height 558
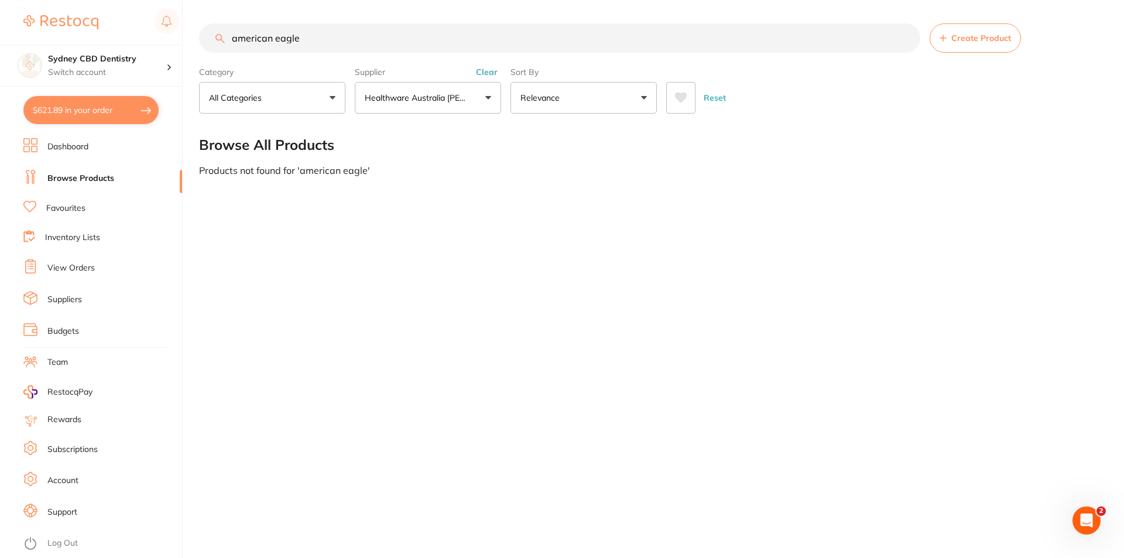
type input "american eagle"
click at [114, 112] on button "$621.89 in your order" at bounding box center [90, 110] width 135 height 28
checkbox input "true"
